Goal: Share content

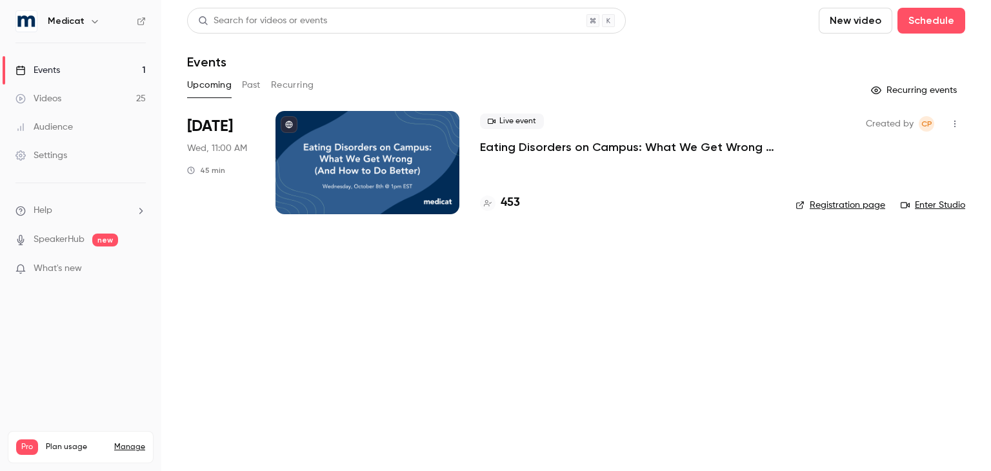
click at [681, 148] on p "Eating Disorders on Campus: What We Get Wrong (And How to Do Better)" at bounding box center [627, 146] width 295 height 15
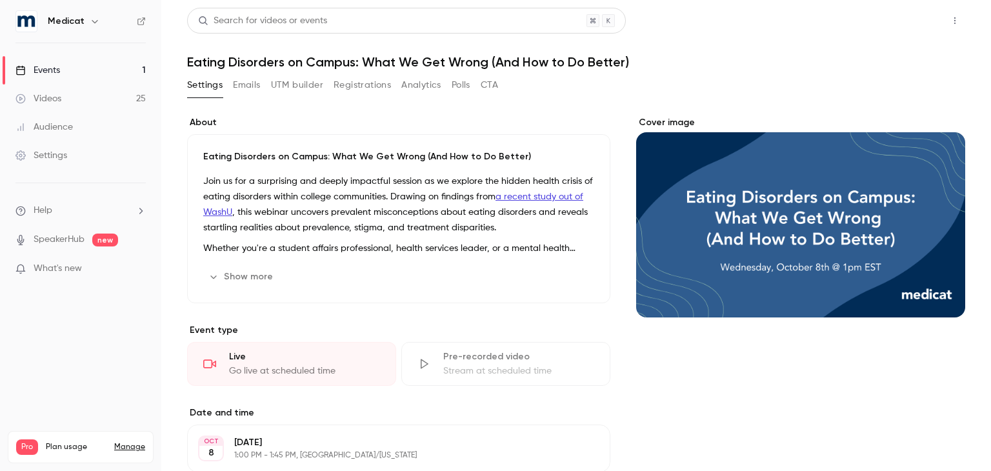
click at [908, 22] on button "Share" at bounding box center [908, 21] width 51 height 26
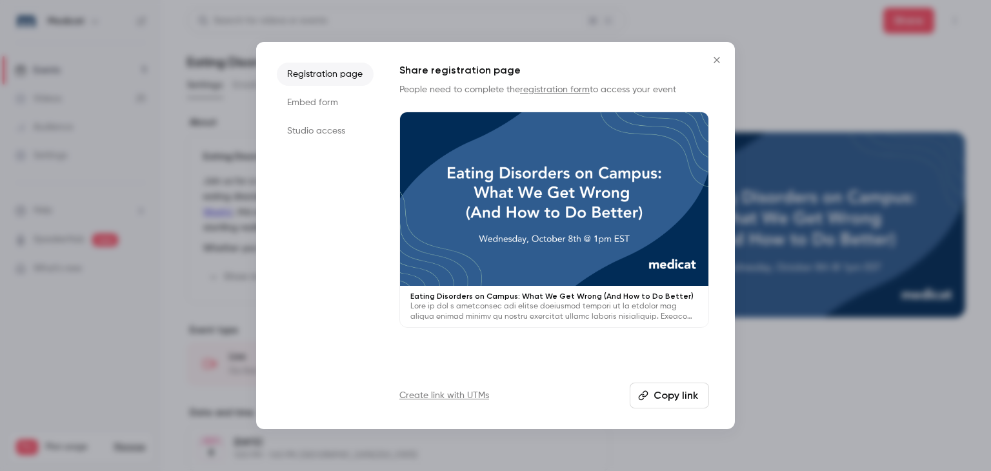
click at [353, 134] on li "Studio access" at bounding box center [325, 130] width 97 height 23
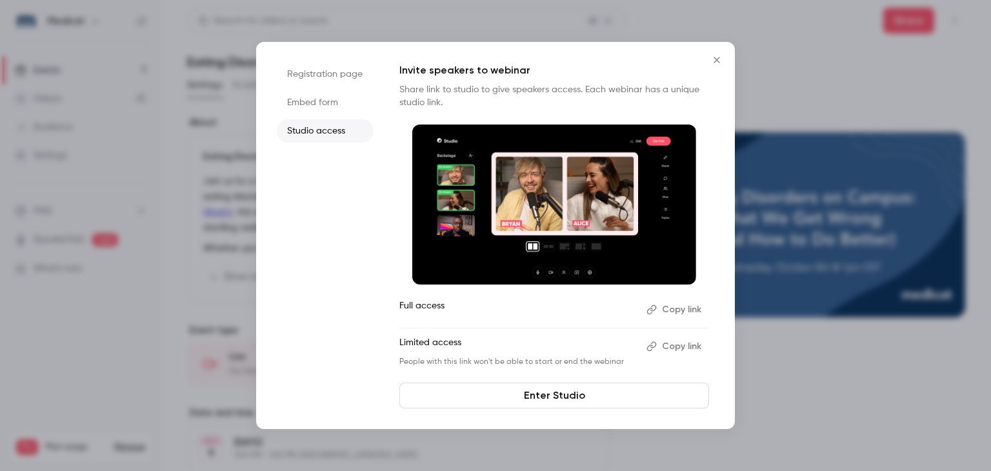
click at [679, 344] on button "Copy link" at bounding box center [675, 346] width 68 height 21
click at [661, 345] on button "Copy link" at bounding box center [675, 346] width 68 height 21
click at [601, 392] on link "Enter Studio" at bounding box center [554, 396] width 310 height 26
